Goal: Feedback & Contribution: Contribute content

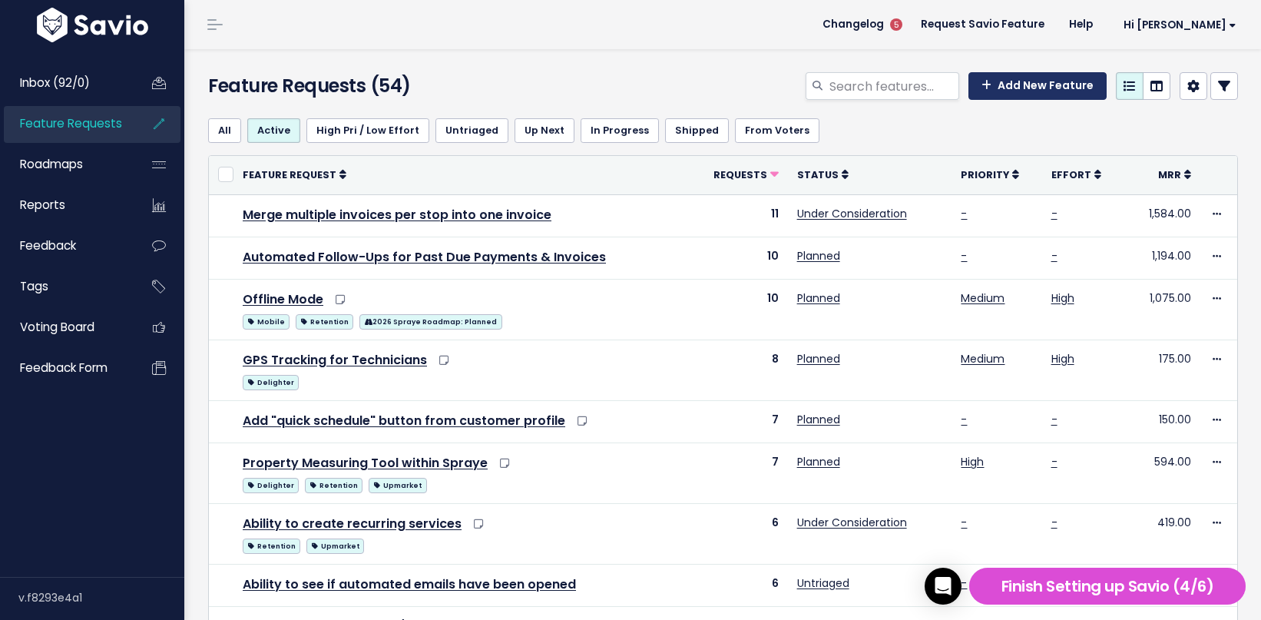
click at [1059, 84] on link "Add New Feature" at bounding box center [1038, 86] width 138 height 28
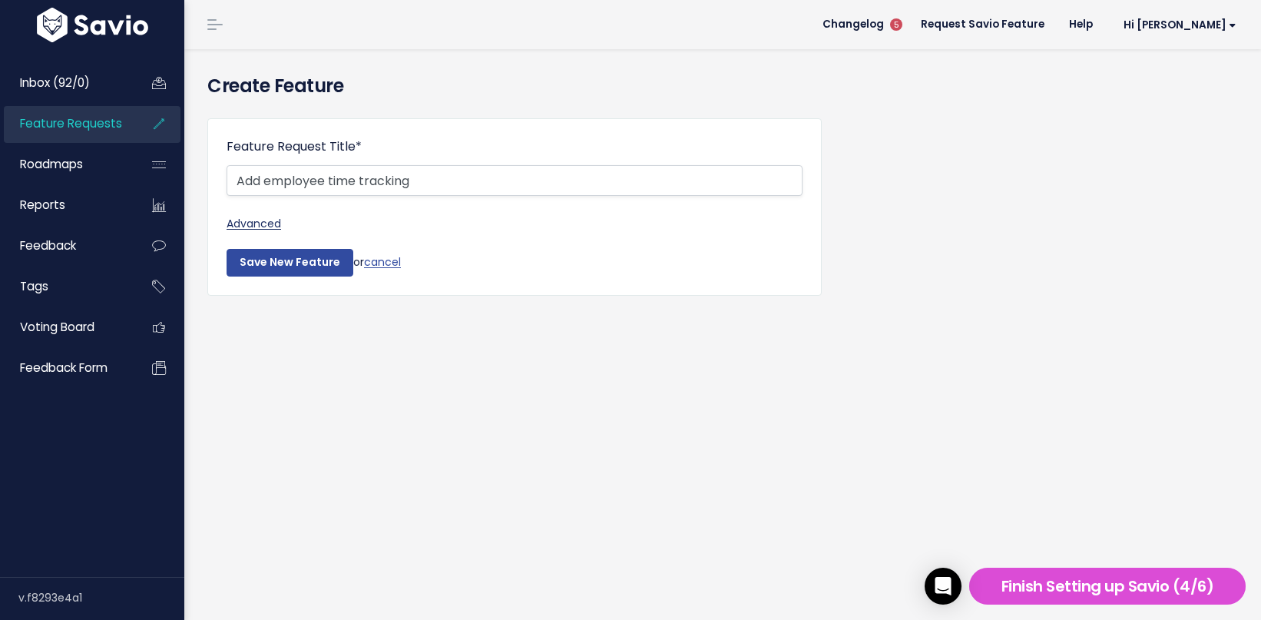
type input "Add employee time tracking"
click at [255, 219] on link "Advanced" at bounding box center [515, 223] width 576 height 19
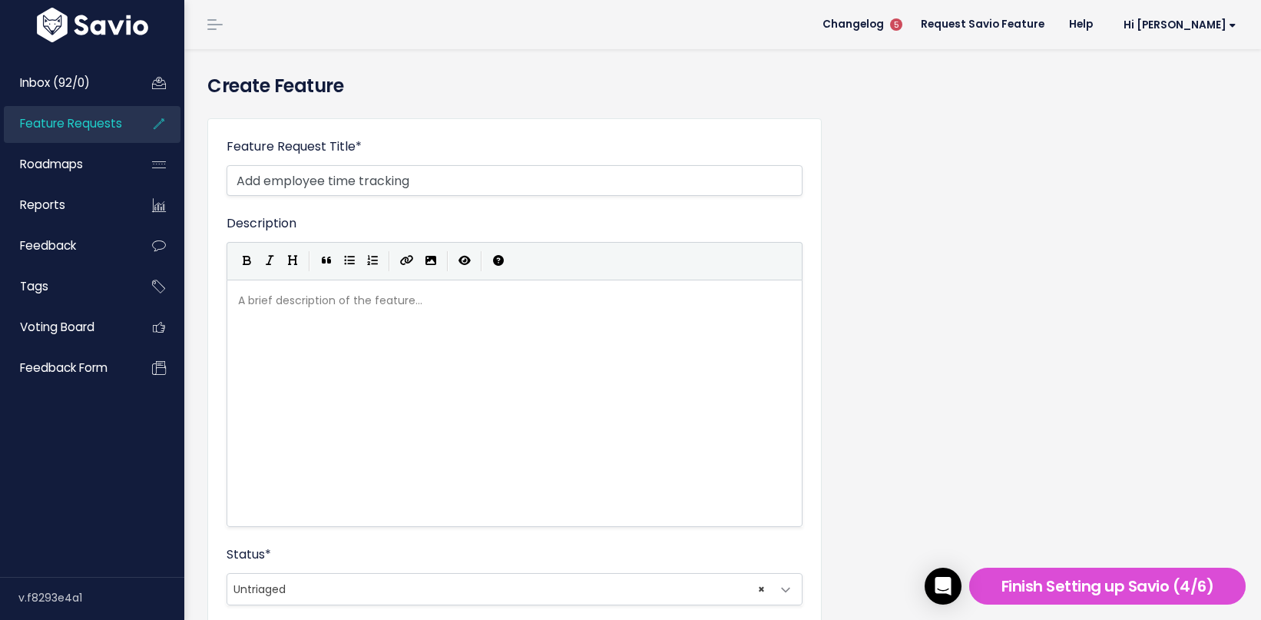
click at [283, 356] on div "A brief description of the feature... xxxxxxxxxx" at bounding box center [534, 422] width 598 height 269
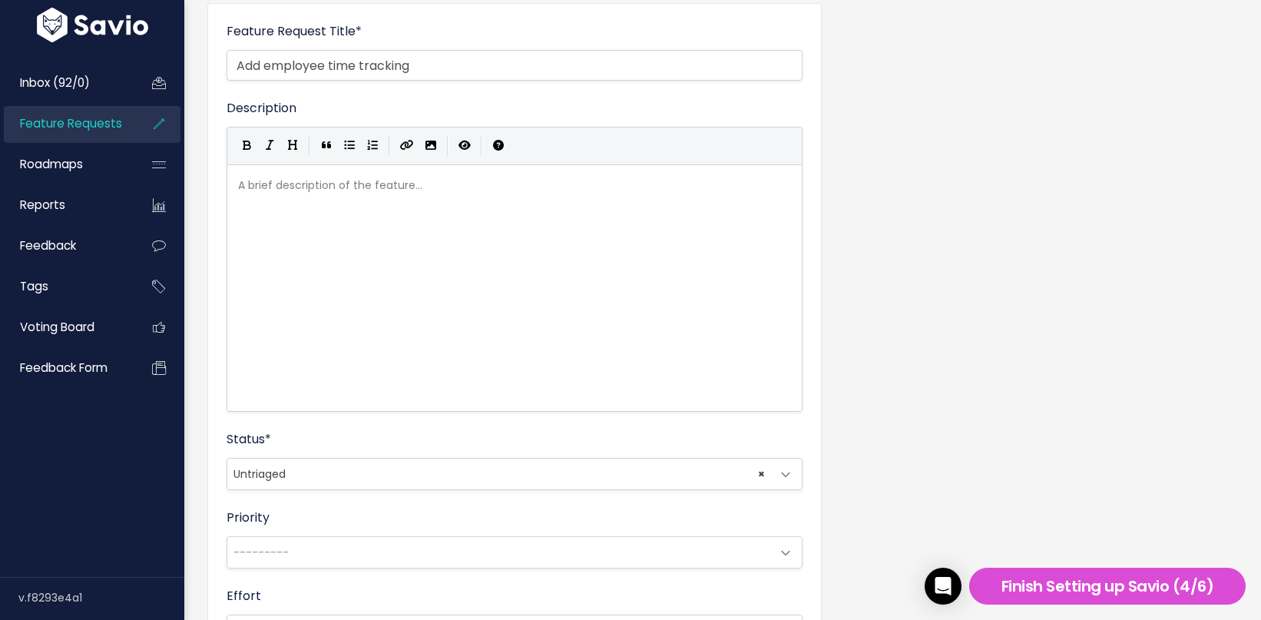
scroll to position [106, 0]
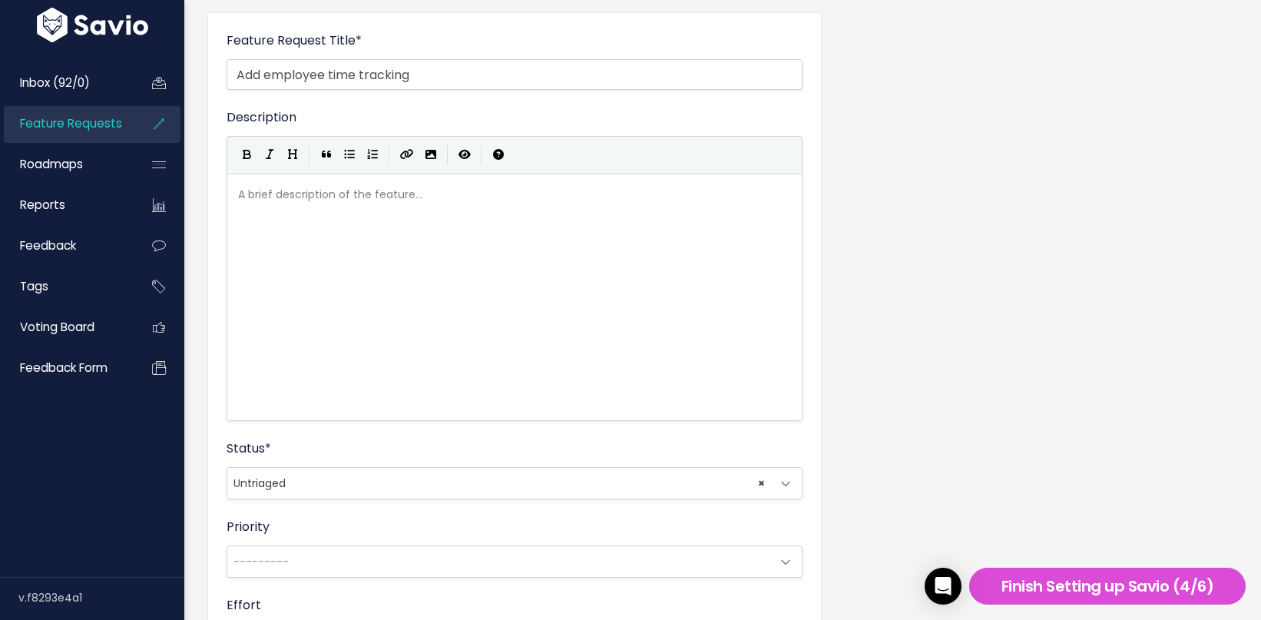
click at [320, 502] on fieldset "Description | | | | A brief description of the feature... ​ Status * Untriaged …" at bounding box center [515, 508] width 576 height 800
click at [331, 491] on span "× Untriaged" at bounding box center [499, 483] width 544 height 31
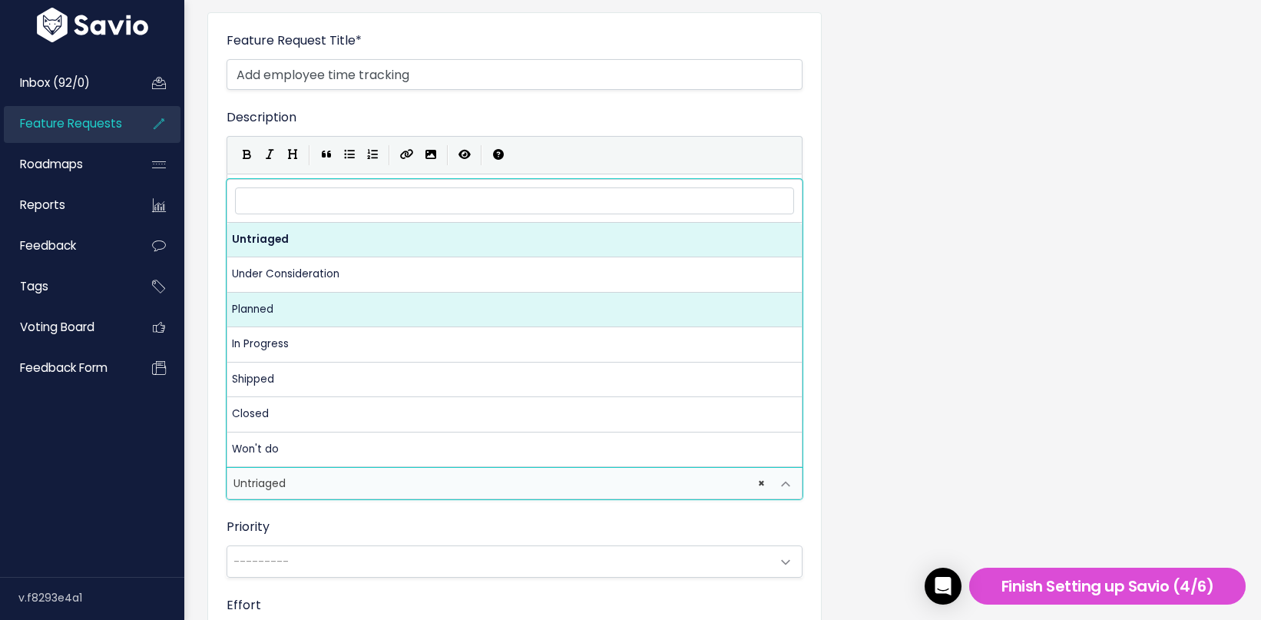
select select "PLANNED"
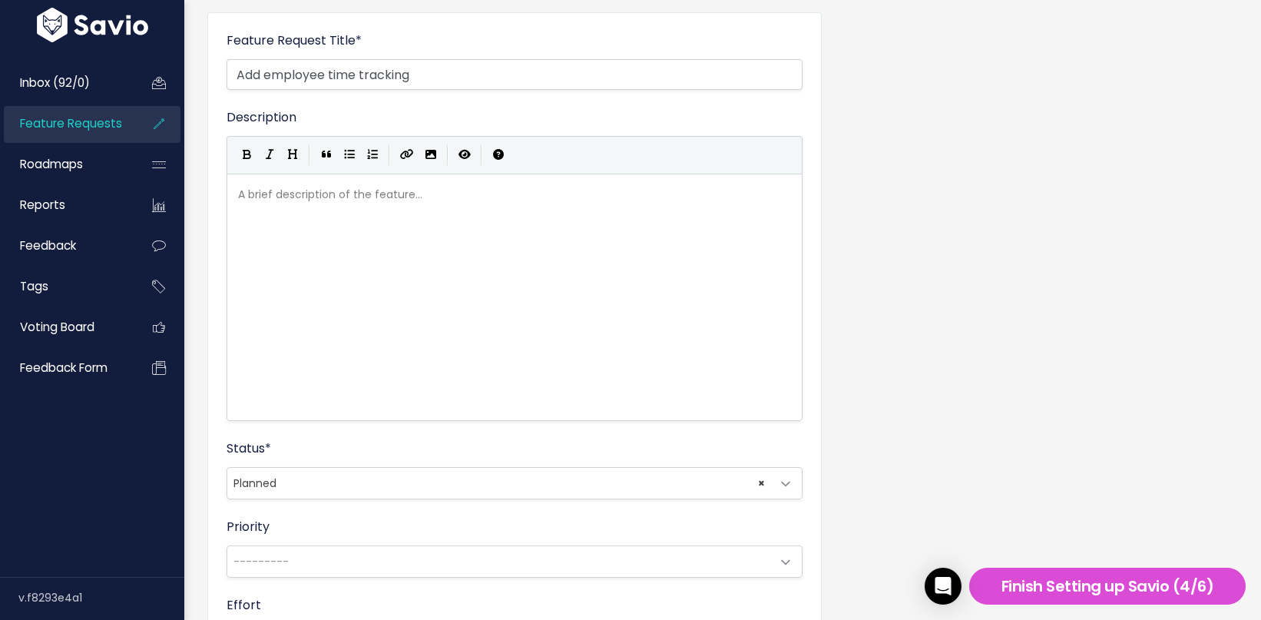
click at [331, 486] on span "× Planned" at bounding box center [499, 483] width 544 height 31
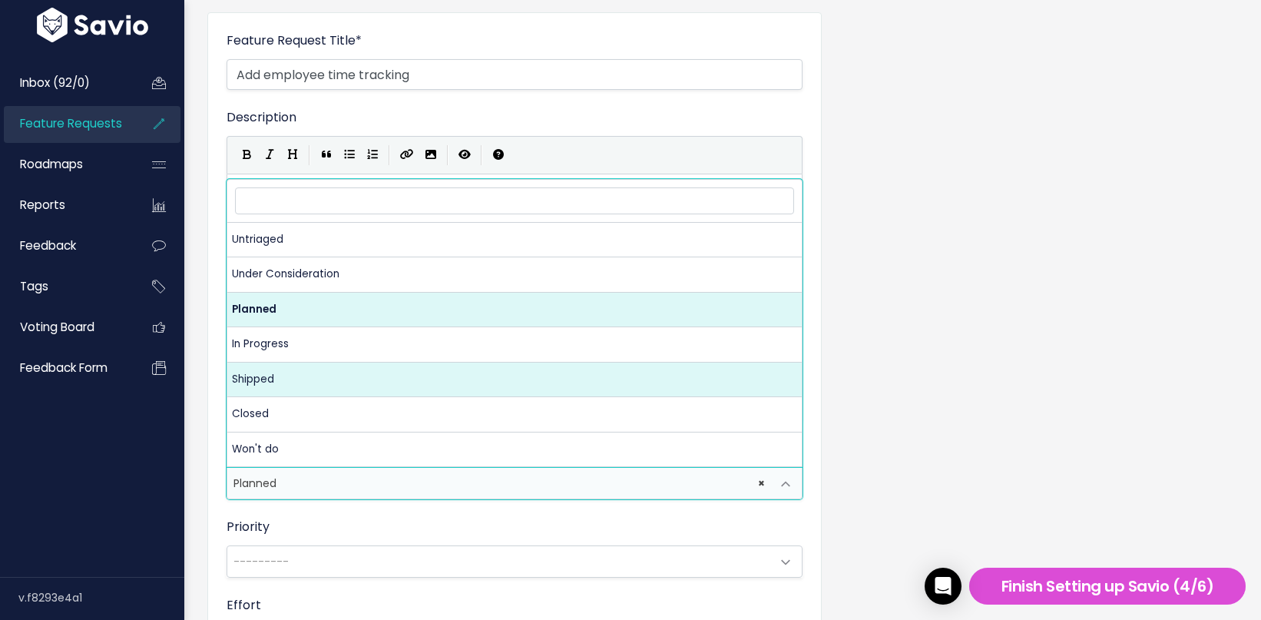
click at [207, 372] on div "Feature Request Title * Add employee time tracking Advanced Description | | | |…" at bounding box center [514, 483] width 615 height 942
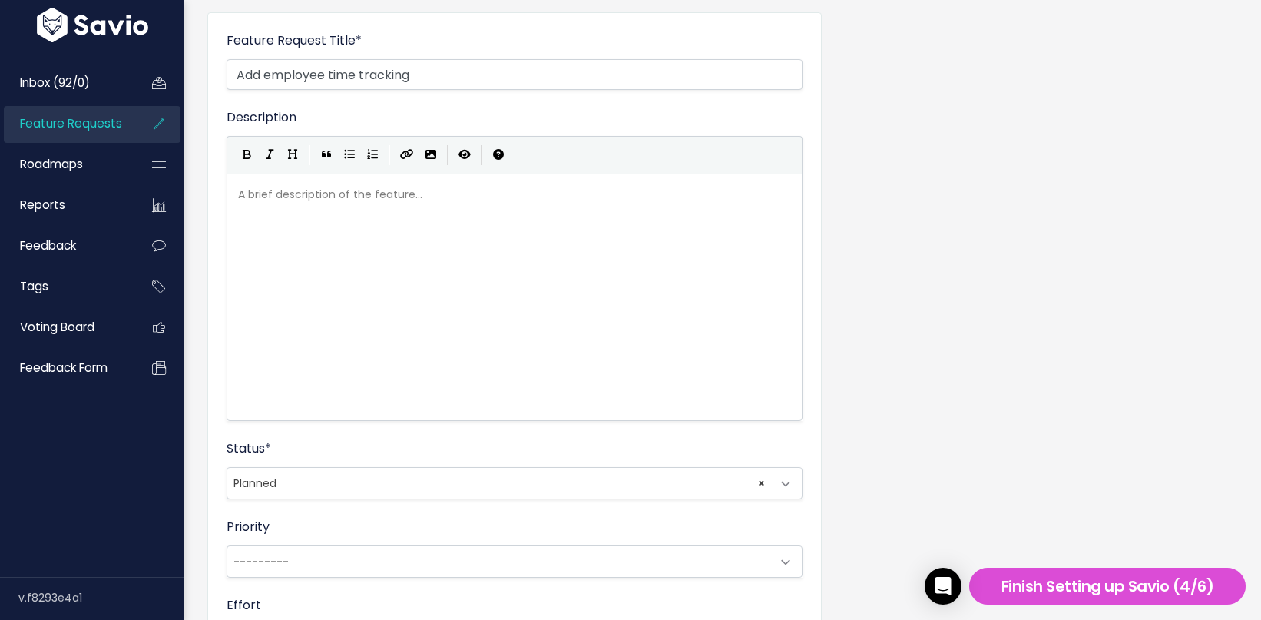
click at [331, 202] on pre "​" at bounding box center [514, 194] width 559 height 19
type textarea "allow"
type textarea "Allow employees to "Clc"
type textarea "ock In" and clock"
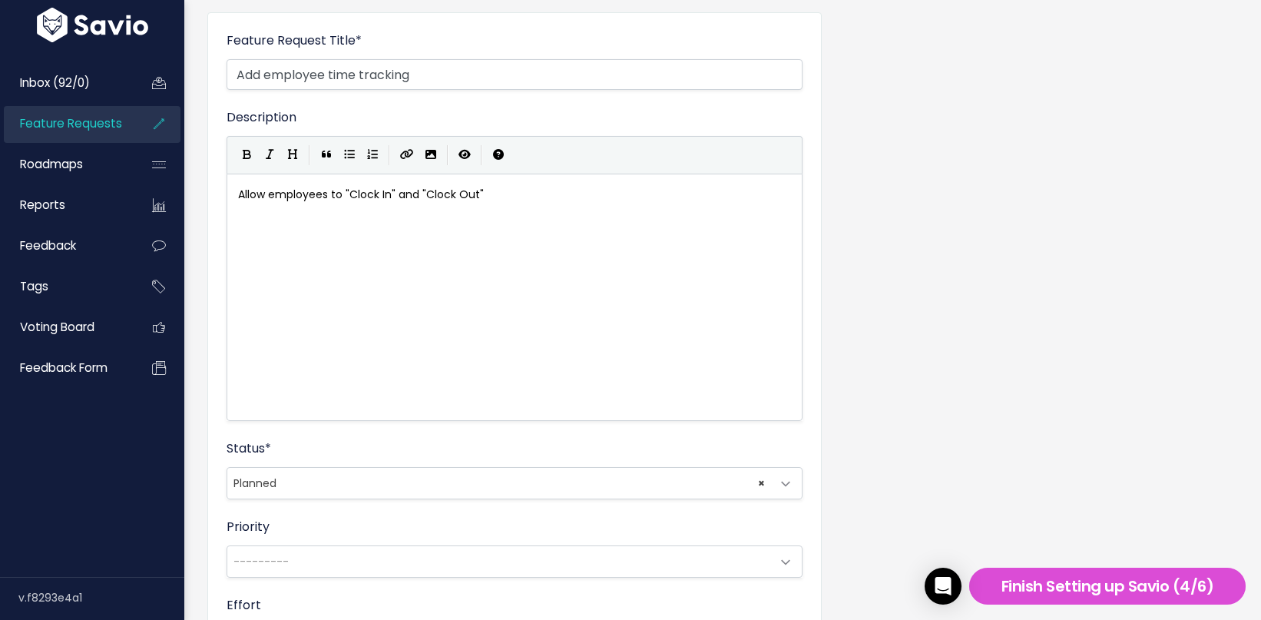
scroll to position [5, 60]
type textarea ""Clock Out" un"
type textarea "."
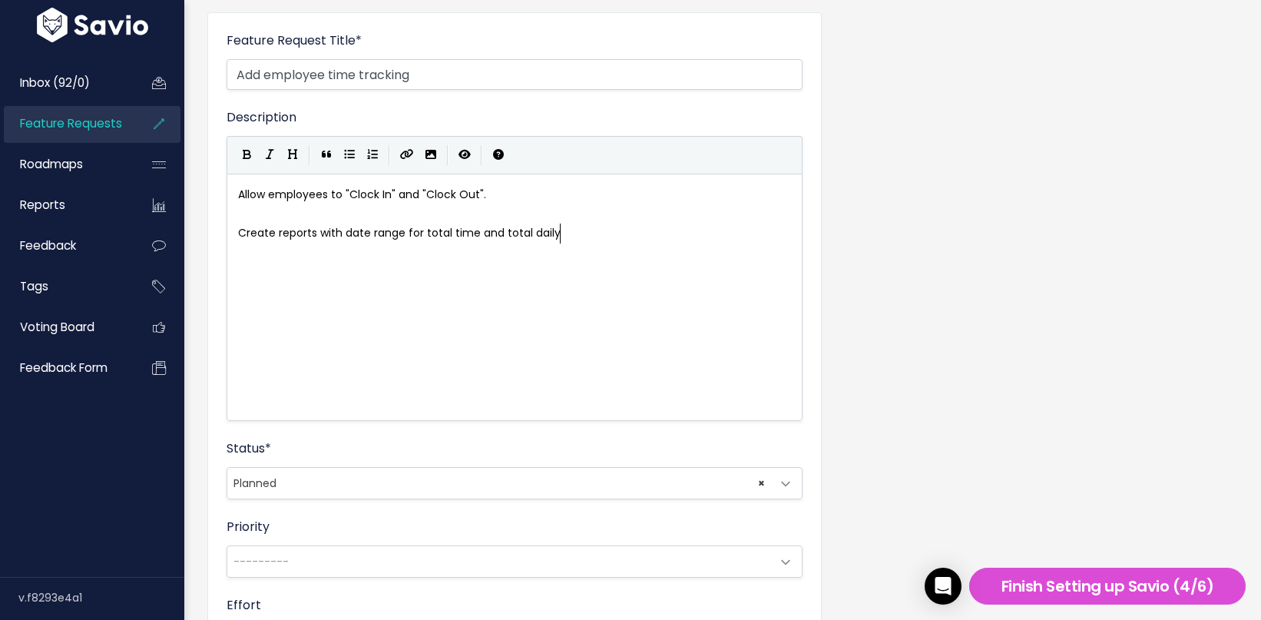
type textarea "Create reports with date range for total time and total daily di"
type textarea "time tracked."
click at [315, 237] on span "Create reports with date range for total time and total daily time tracked." at bounding box center [437, 232] width 398 height 15
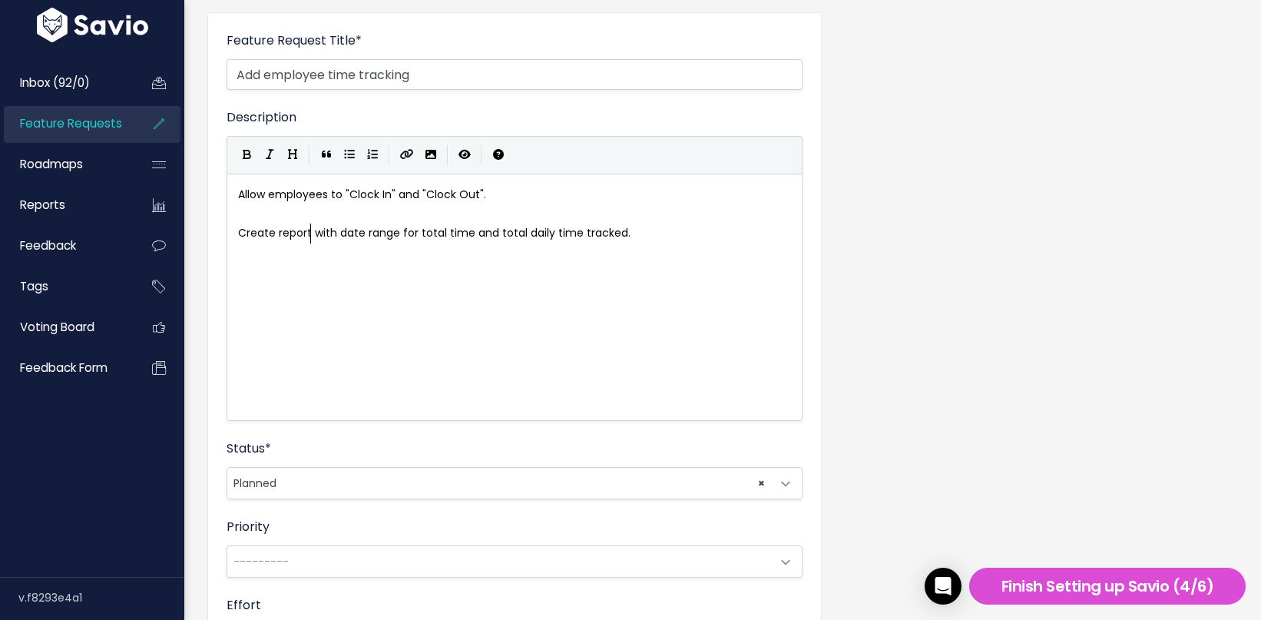
click at [659, 238] on pre "Create report with date range for total time and total daily time tracked." at bounding box center [514, 233] width 559 height 19
type textarea "Employee,"
type textarea "Date1 da"
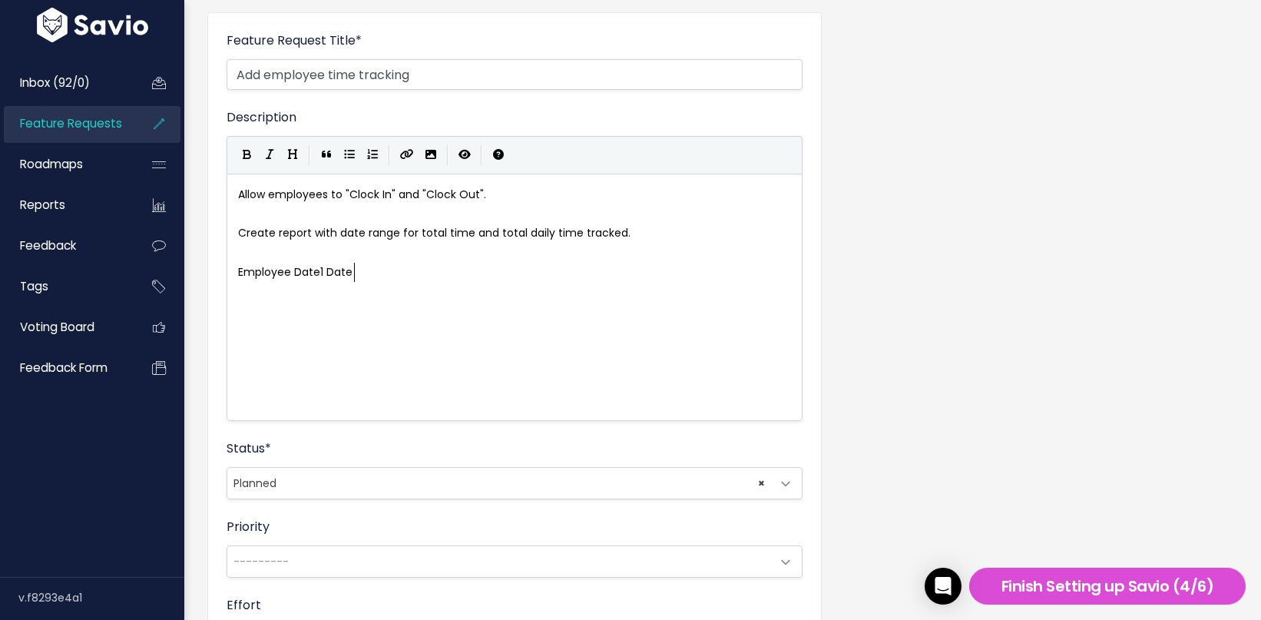
type textarea "Date 2"
type textarea "2 etc Total"
type textarea "Tog"
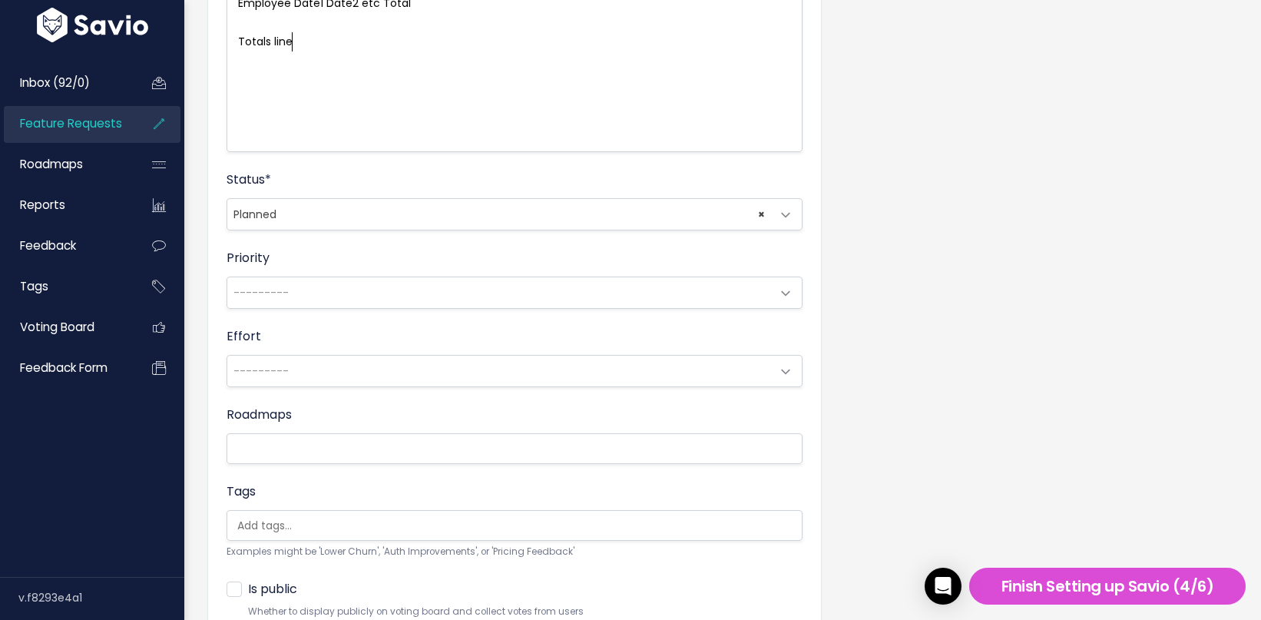
scroll to position [500, 0]
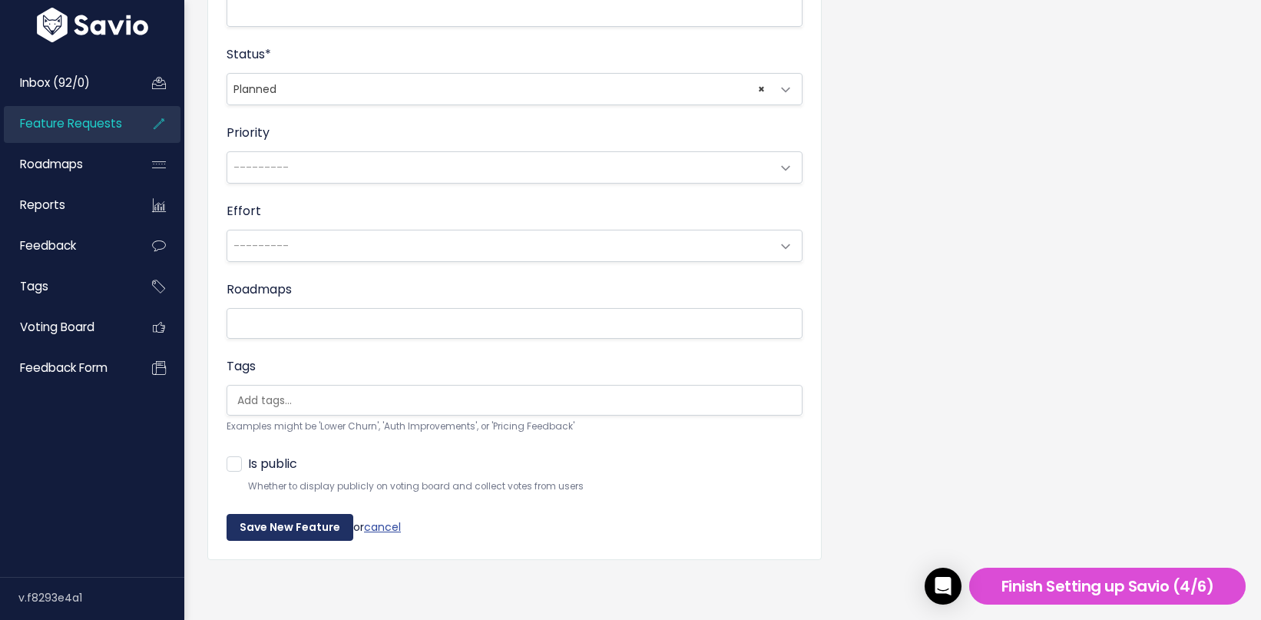
type textarea "tals line"
click at [293, 526] on input "Save New Feature" at bounding box center [290, 528] width 127 height 28
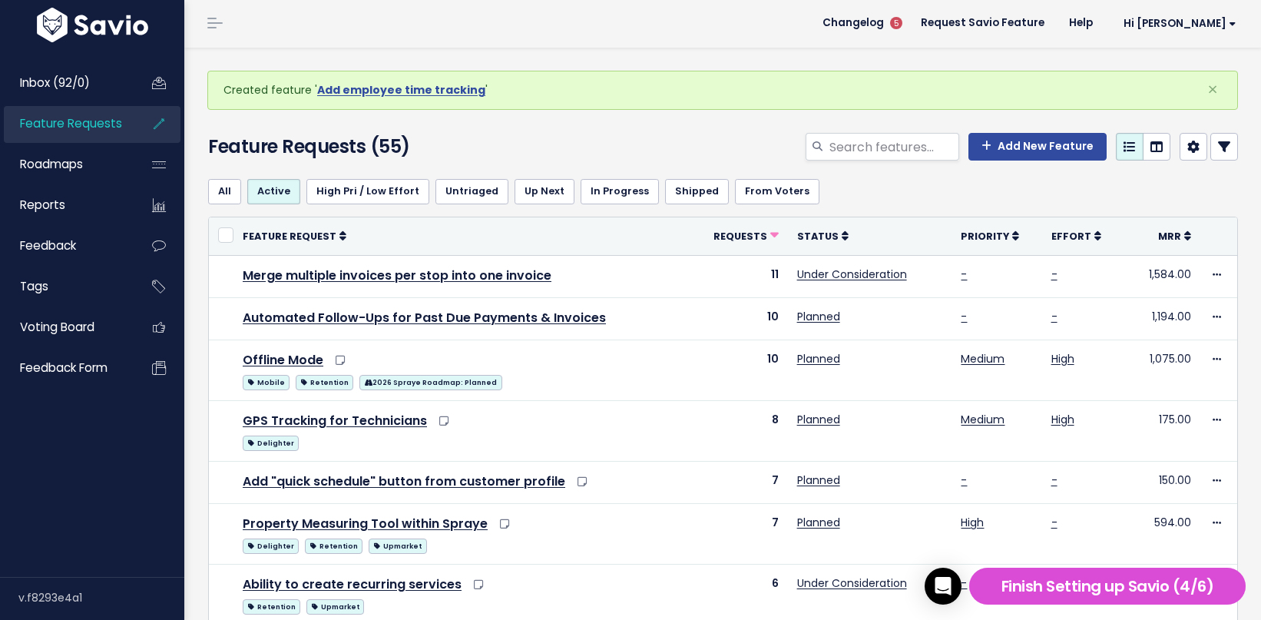
scroll to position [2, 0]
